Goal: Information Seeking & Learning: Check status

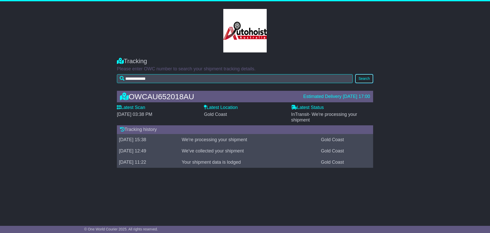
click at [367, 79] on button "Search" at bounding box center [365, 78] width 18 height 9
click at [364, 79] on button "Search" at bounding box center [365, 78] width 18 height 9
click at [366, 78] on button "Search" at bounding box center [365, 78] width 18 height 9
